Goal: Information Seeking & Learning: Learn about a topic

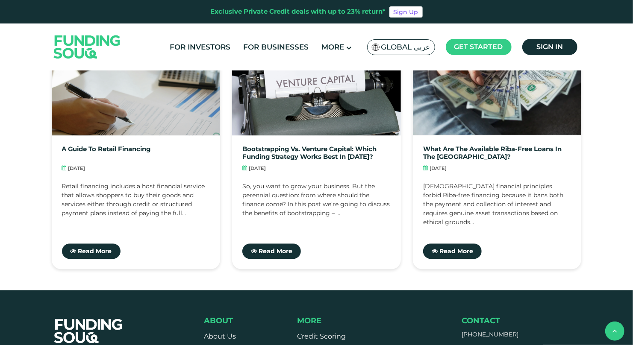
scroll to position [2905, 0]
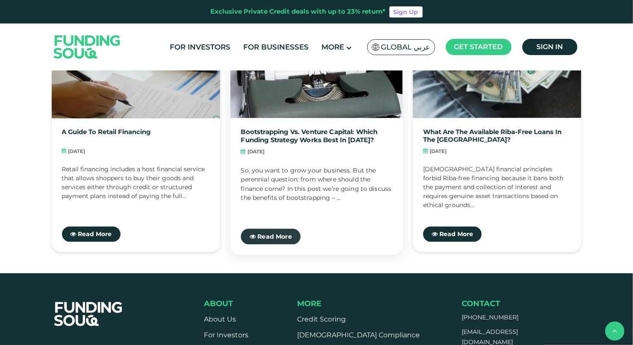
click at [279, 235] on span "Read More" at bounding box center [274, 236] width 35 height 8
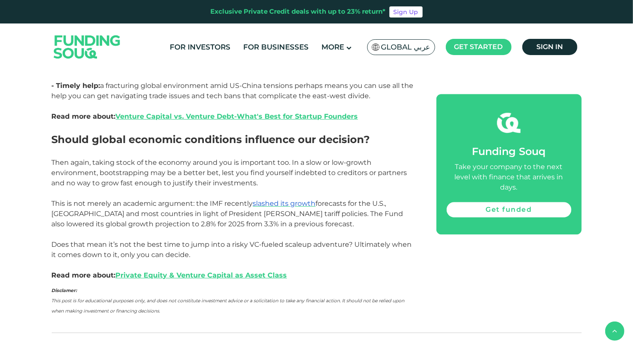
scroll to position [1299, 0]
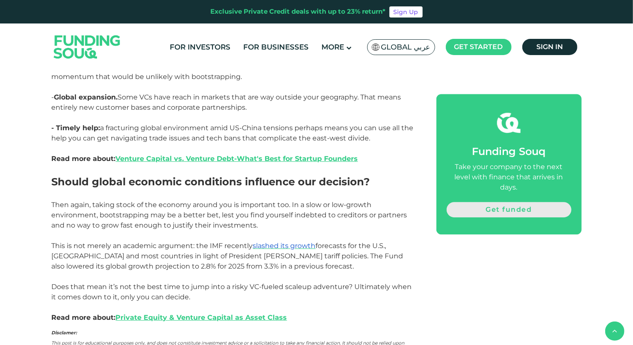
click at [520, 202] on link "Get funded" at bounding box center [508, 209] width 125 height 15
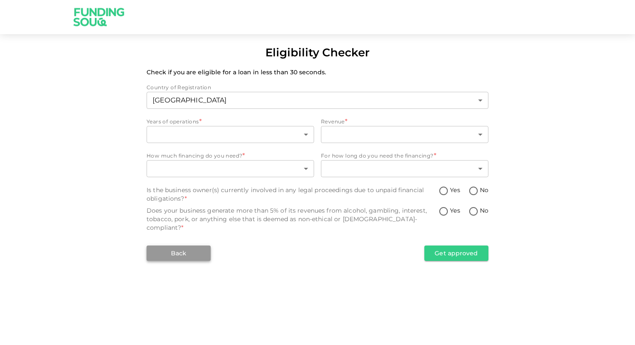
click at [176, 246] on button "Back" at bounding box center [179, 253] width 64 height 15
type input "1"
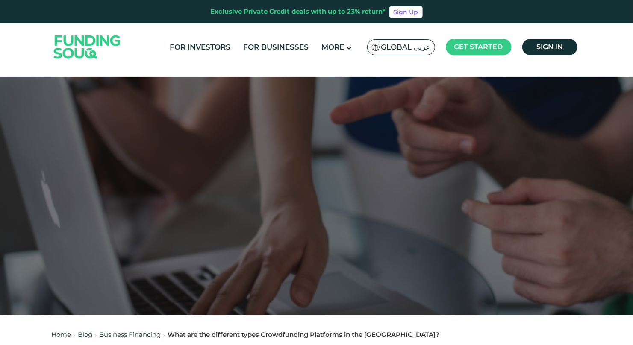
click at [401, 47] on span "Global عربي" at bounding box center [405, 47] width 49 height 10
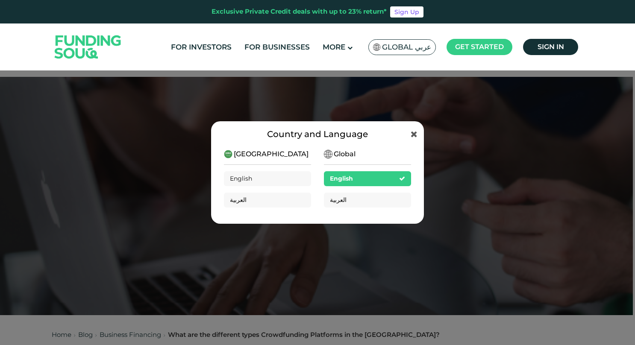
click at [418, 131] on div "Country and Language Saudi Arabia English العربية Global English العربية" at bounding box center [318, 173] width 214 height 104
click at [414, 135] on icon at bounding box center [414, 134] width 7 height 9
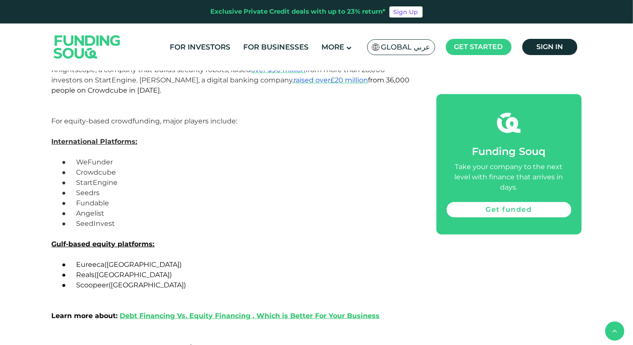
scroll to position [1538, 0]
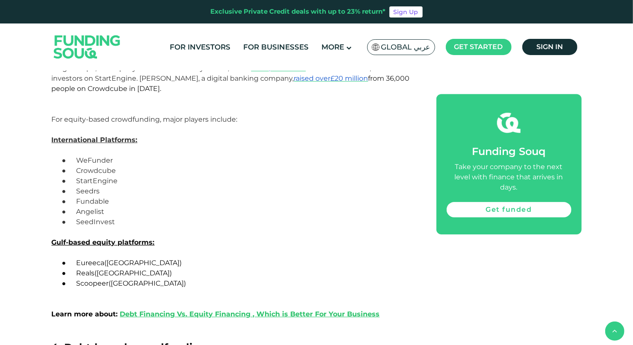
click at [186, 265] on p "● Eureeca (UAE)" at bounding box center [244, 263] width 345 height 10
